Goal: Task Accomplishment & Management: Complete application form

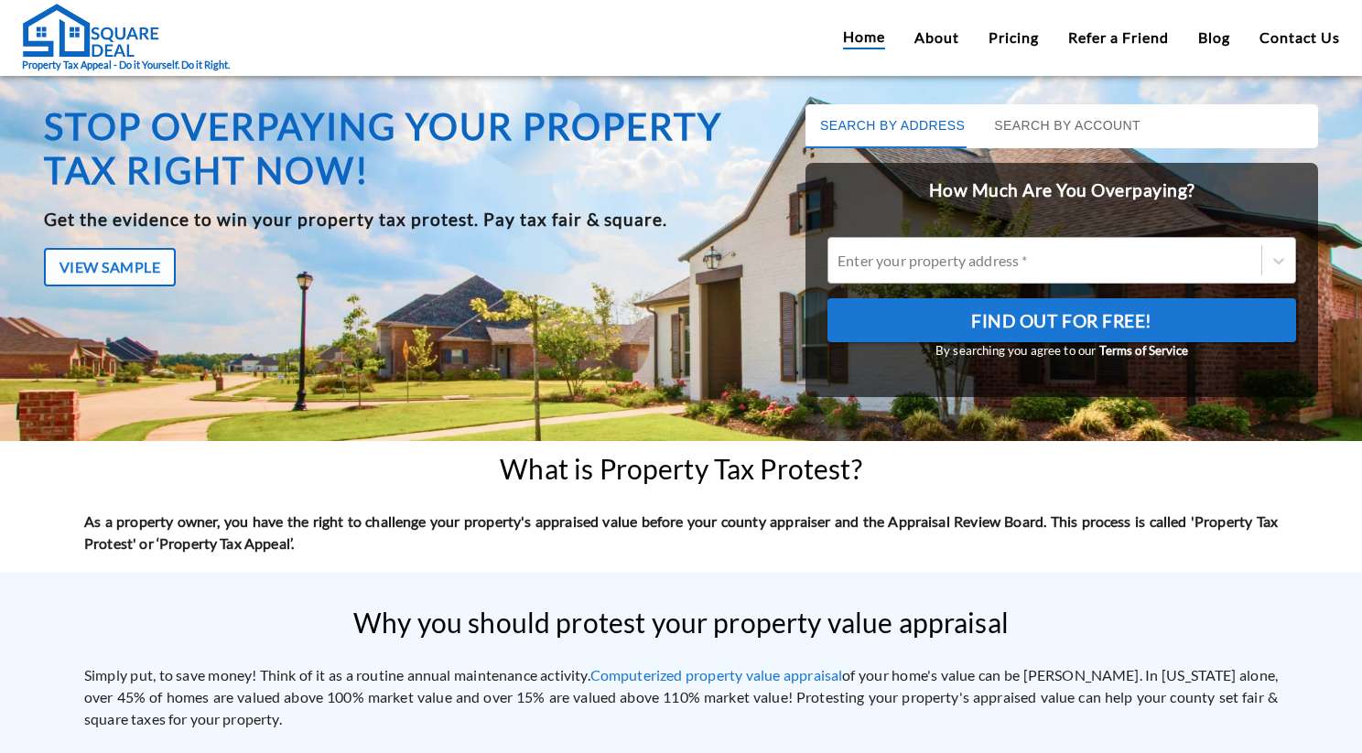
click at [915, 269] on div at bounding box center [1044, 260] width 415 height 21
click at [840, 269] on input "Enter your property address *" at bounding box center [838, 260] width 3 height 17
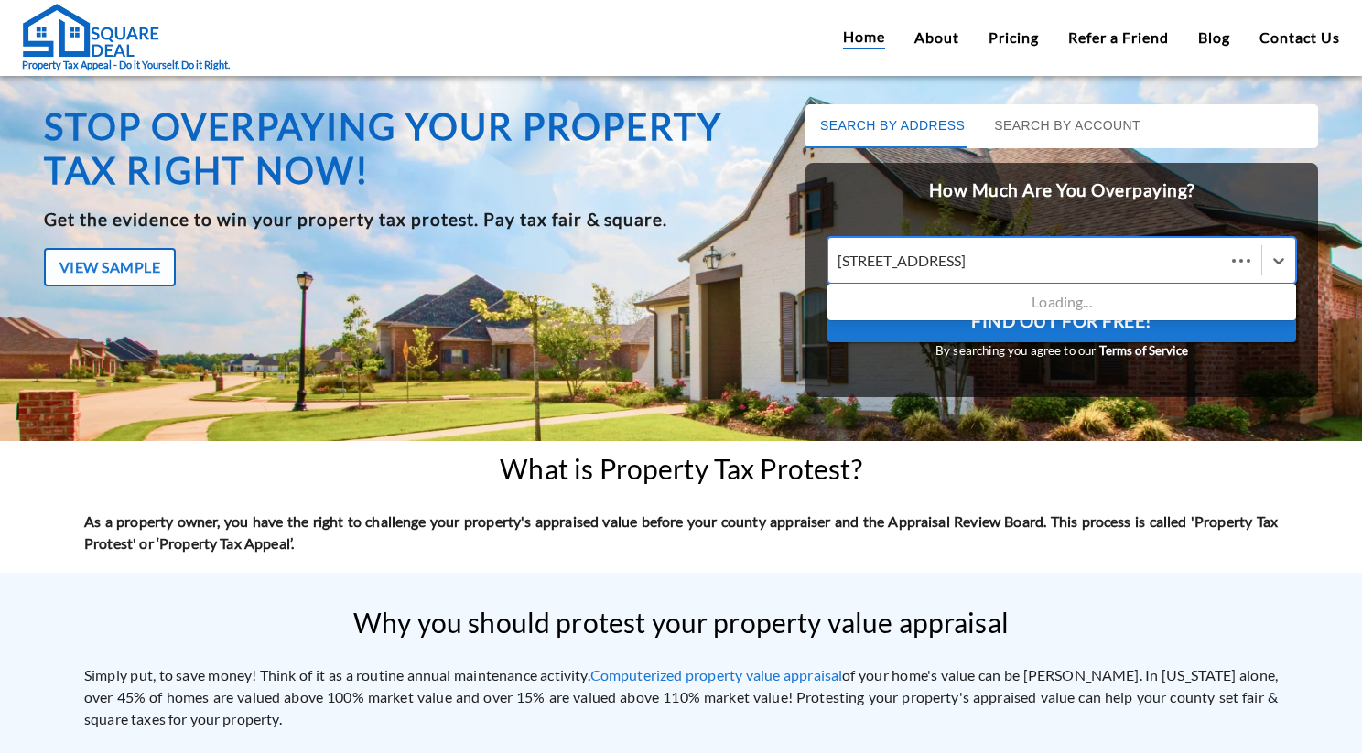
type input "[STREET_ADDRESS]"
click at [827, 298] on button "Find Out For Free!" at bounding box center [1061, 320] width 469 height 44
click at [1018, 298] on div "[STREET_ADDRESS]" at bounding box center [1061, 301] width 469 height 29
click at [1018, 269] on input "[STREET_ADDRESS]" at bounding box center [940, 260] width 206 height 17
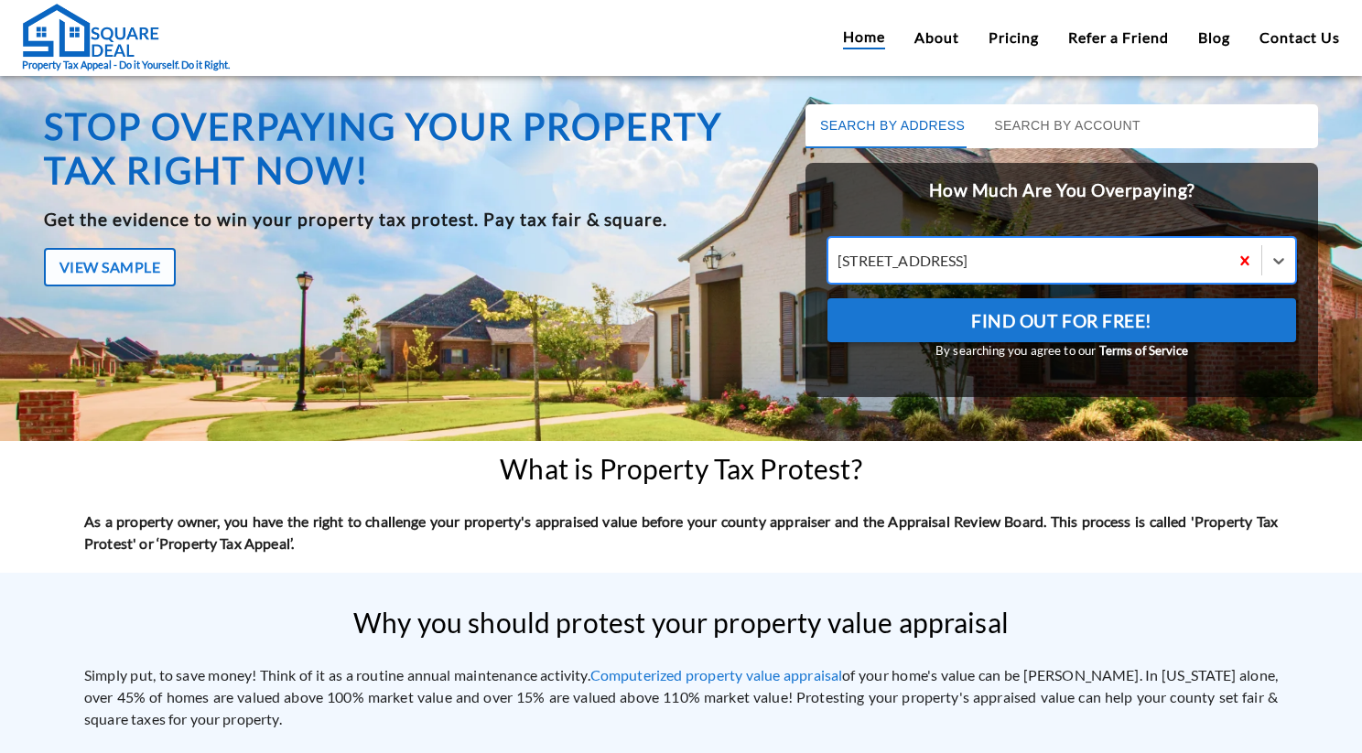
click at [1066, 320] on span "Find Out For Free!" at bounding box center [1061, 321] width 181 height 31
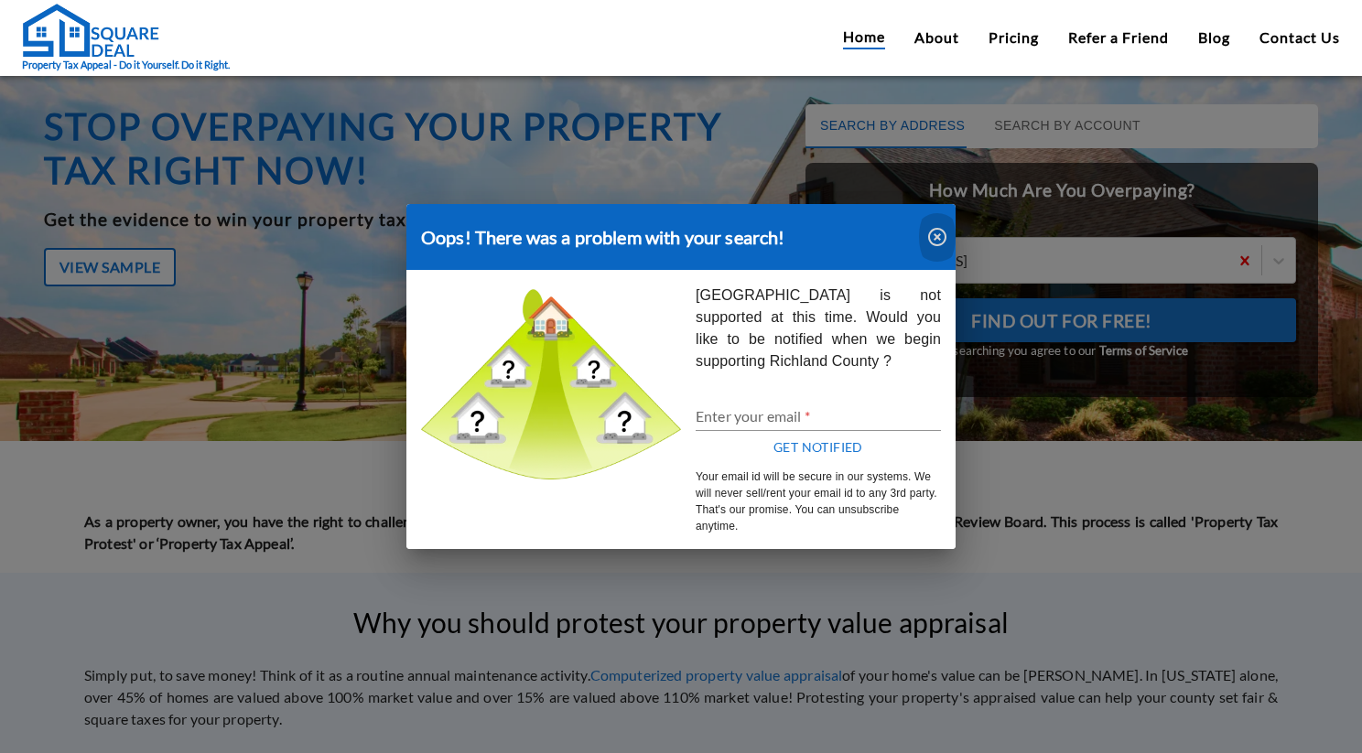
click at [939, 228] on icon "button" at bounding box center [937, 237] width 22 height 22
